Goal: Task Accomplishment & Management: Complete application form

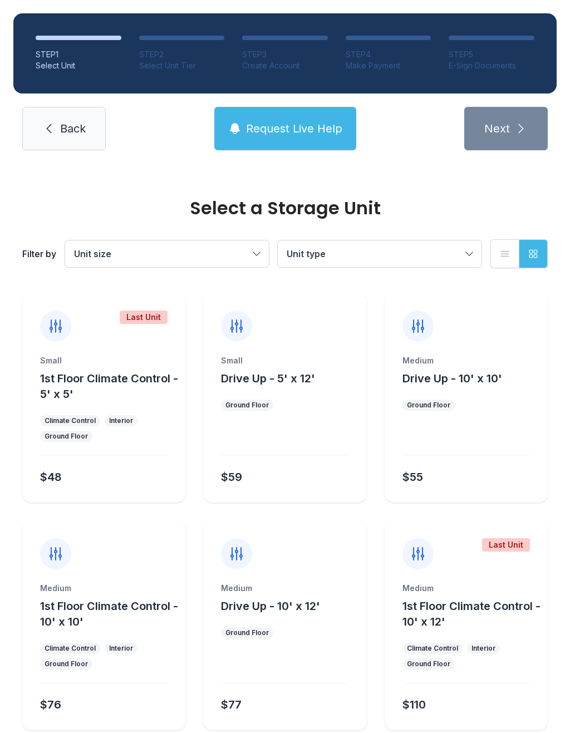
scroll to position [60, 0]
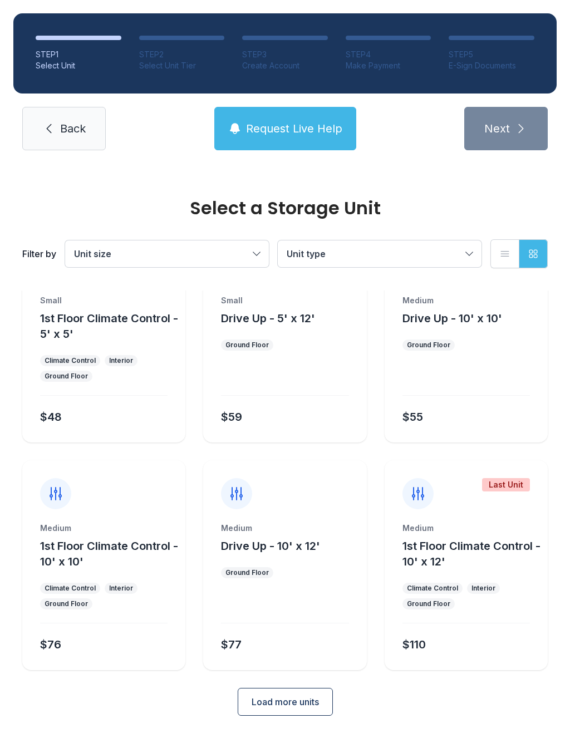
click at [288, 124] on span "Request Live Help" at bounding box center [294, 129] width 96 height 16
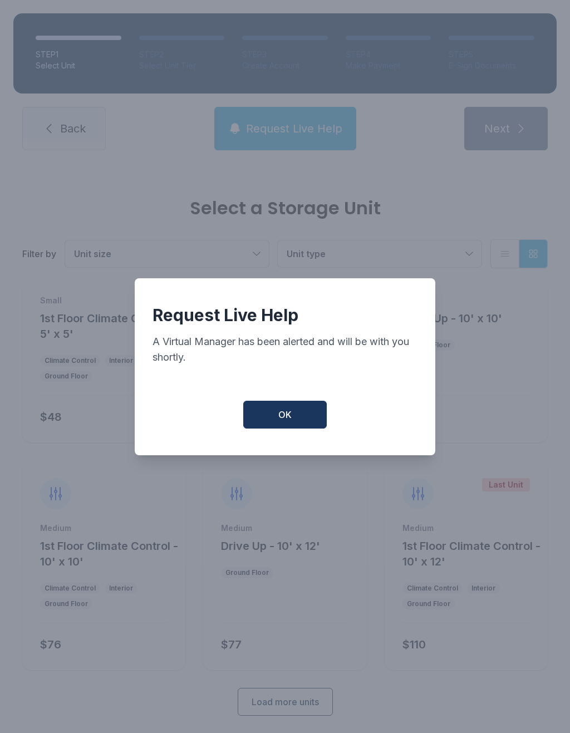
click at [300, 418] on button "OK" at bounding box center [284, 415] width 83 height 28
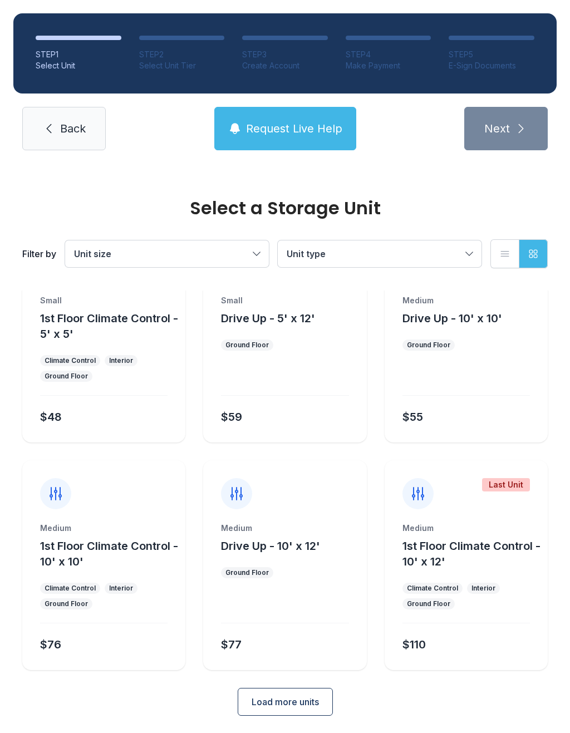
click at [496, 52] on div "STEP 5" at bounding box center [492, 54] width 86 height 11
click at [492, 43] on li "STEP 5 E-Sign Documents" at bounding box center [492, 54] width 86 height 36
click at [481, 58] on div "STEP 5" at bounding box center [492, 54] width 86 height 11
click at [501, 45] on li "STEP 5 E-Sign Documents" at bounding box center [492, 54] width 86 height 36
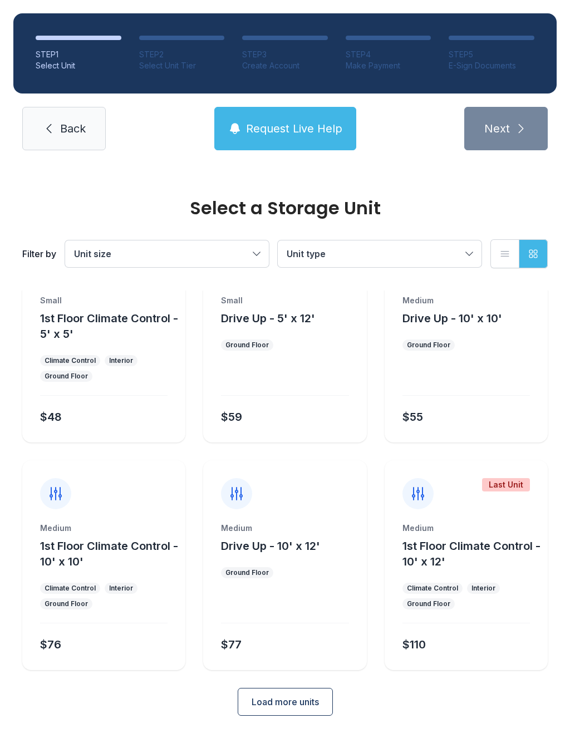
click at [501, 45] on li "STEP 5 E-Sign Documents" at bounding box center [492, 54] width 86 height 36
click at [489, 47] on li "STEP 5 E-Sign Documents" at bounding box center [492, 54] width 86 height 36
click at [499, 43] on li "STEP 5 E-Sign Documents" at bounding box center [492, 54] width 86 height 36
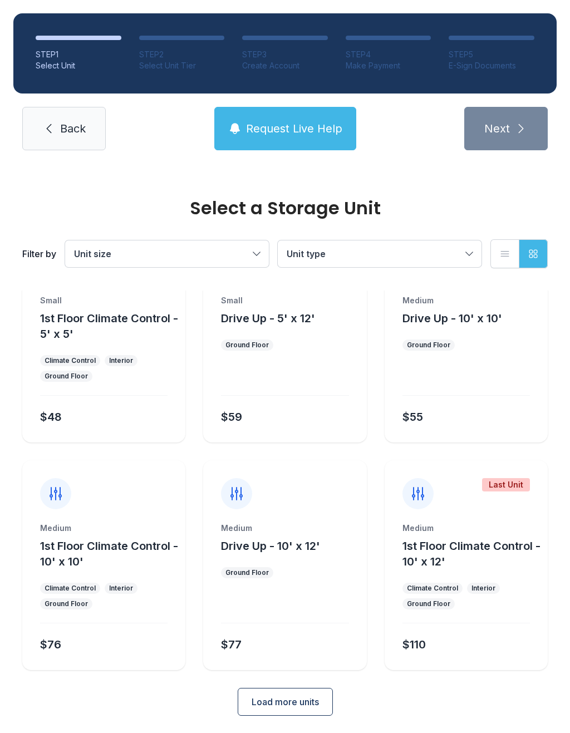
click at [505, 53] on div "STEP 5" at bounding box center [492, 54] width 86 height 11
click at [505, 52] on div "STEP 5" at bounding box center [492, 54] width 86 height 11
click at [512, 48] on li "STEP 5 E-Sign Documents" at bounding box center [492, 54] width 86 height 36
click at [495, 29] on ol "STEP 1 Select Unit STEP 2 Select Unit Tier STEP 3 Create Account STEP 4 Make Pa…" at bounding box center [284, 53] width 543 height 80
click at [494, 29] on ol "STEP 1 Select Unit STEP 2 Select Unit Tier STEP 3 Create Account STEP 4 Make Pa…" at bounding box center [284, 53] width 543 height 80
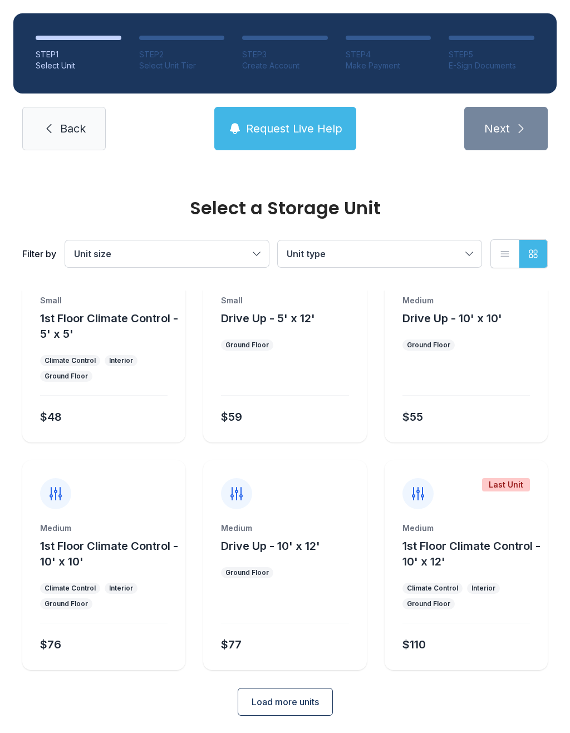
click at [505, 39] on div at bounding box center [492, 38] width 86 height 4
click at [508, 41] on li "STEP 5 E-Sign Documents" at bounding box center [492, 54] width 86 height 36
click at [506, 45] on li "STEP 5 E-Sign Documents" at bounding box center [492, 54] width 86 height 36
click at [501, 55] on div "STEP 5" at bounding box center [492, 54] width 86 height 11
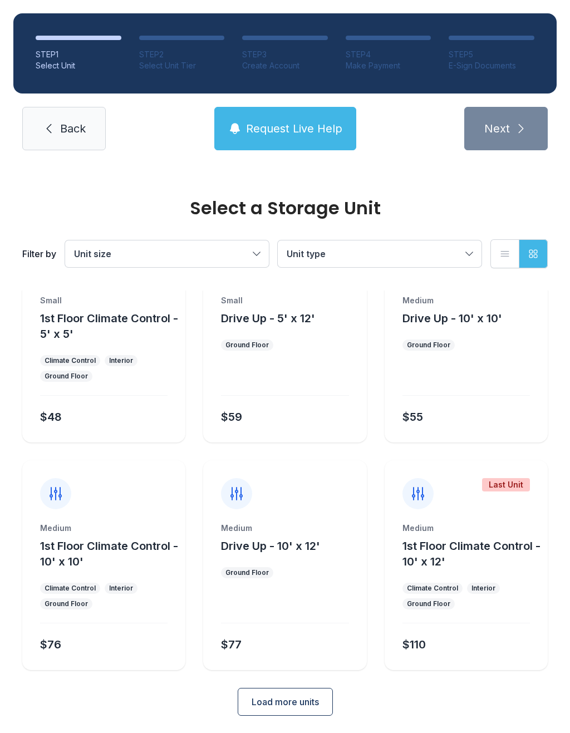
click at [511, 59] on div "STEP 5" at bounding box center [492, 54] width 86 height 11
click at [510, 59] on div "STEP 5" at bounding box center [492, 54] width 86 height 11
click at [167, 49] on div "STEP 2" at bounding box center [182, 54] width 86 height 11
click at [474, 35] on ol "STEP 1 Select Unit STEP 2 Select Unit Tier STEP 3 Create Account STEP 4 Make Pa…" at bounding box center [284, 53] width 543 height 80
click at [473, 35] on ol "STEP 1 Select Unit STEP 2 Select Unit Tier STEP 3 Create Account STEP 4 Make Pa…" at bounding box center [284, 53] width 543 height 80
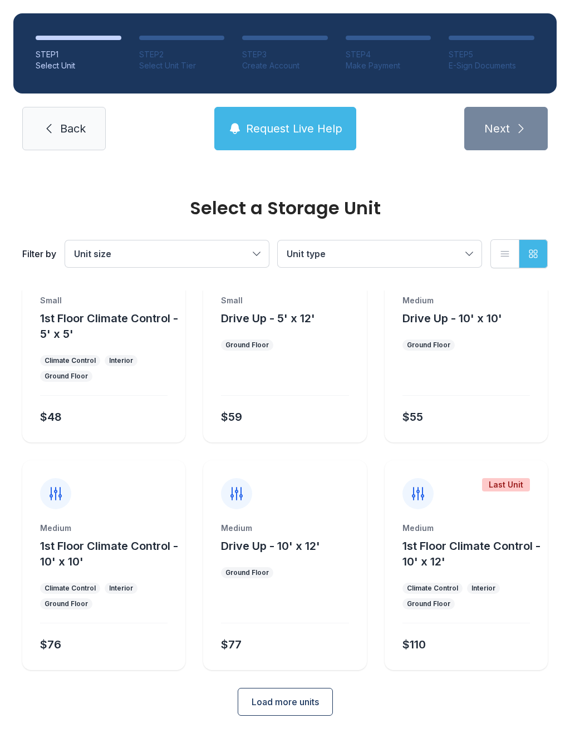
click at [496, 45] on li "STEP 5 E-Sign Documents" at bounding box center [492, 54] width 86 height 36
click at [518, 45] on li "STEP 5 E-Sign Documents" at bounding box center [492, 54] width 86 height 36
